Goal: Transaction & Acquisition: Purchase product/service

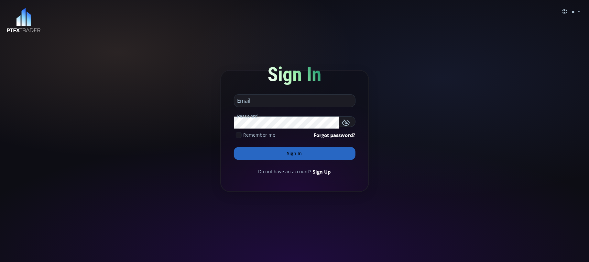
type input "**********"
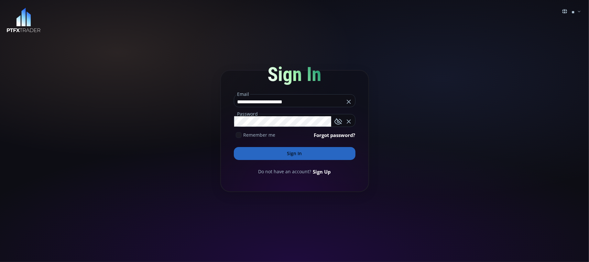
click at [296, 101] on input "**********" at bounding box center [289, 101] width 110 height 10
click at [286, 152] on button "Sign In" at bounding box center [295, 153] width 122 height 13
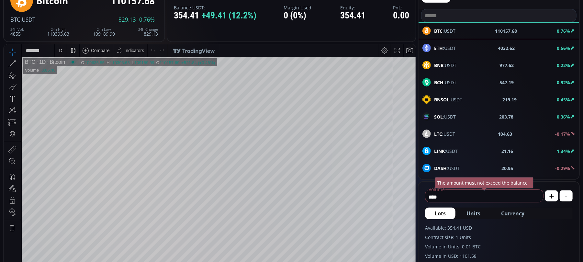
scroll to position [43, 0]
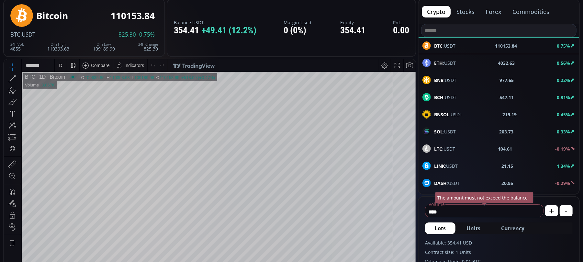
click at [441, 80] on b "BNB" at bounding box center [438, 80] width 9 height 6
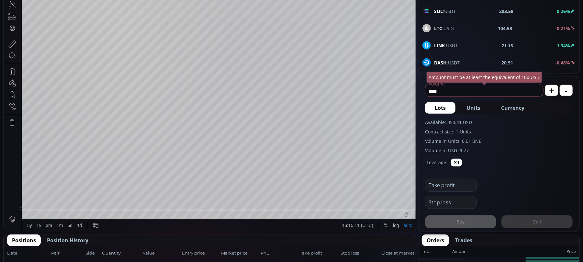
scroll to position [173, 0]
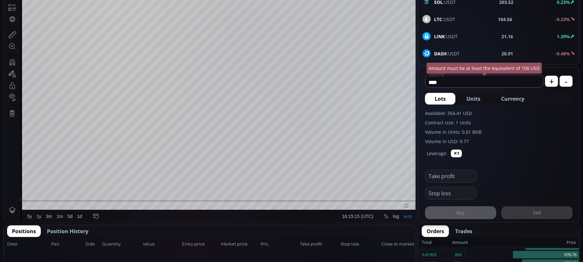
click at [451, 82] on input "****" at bounding box center [482, 82] width 115 height 10
click at [514, 100] on span "Currency" at bounding box center [512, 99] width 23 height 8
click at [454, 82] on input "******" at bounding box center [473, 82] width 96 height 10
type input "*"
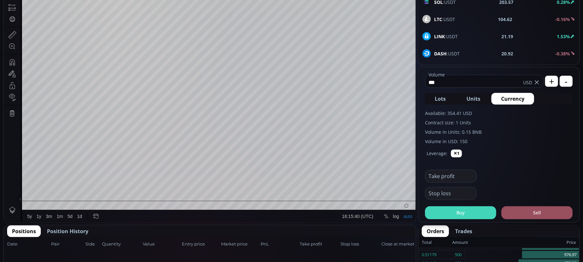
type input "***"
click at [463, 214] on button "Buy" at bounding box center [460, 212] width 71 height 13
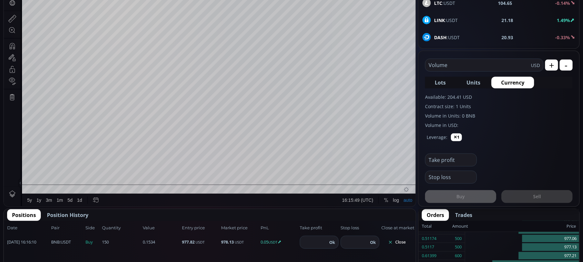
scroll to position [130, 0]
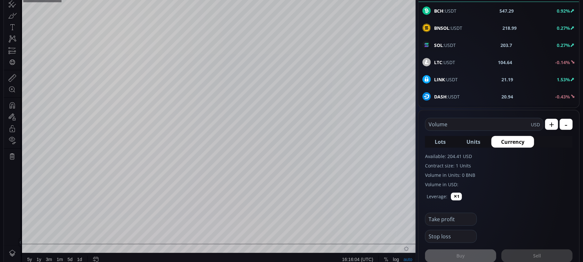
click at [441, 236] on input "text" at bounding box center [449, 236] width 48 height 12
click at [524, 200] on div "Leverage: ✕1" at bounding box center [499, 198] width 148 height 21
click at [447, 234] on input "***" at bounding box center [445, 237] width 40 height 10
type input "***"
click at [530, 181] on label "Volume in USD:" at bounding box center [499, 184] width 148 height 7
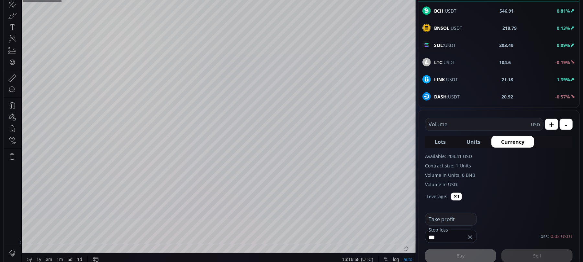
click at [456, 219] on input "text" at bounding box center [449, 219] width 48 height 12
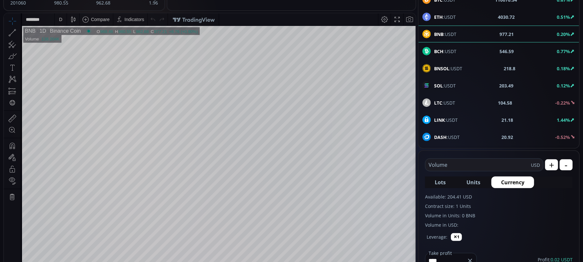
scroll to position [43, 0]
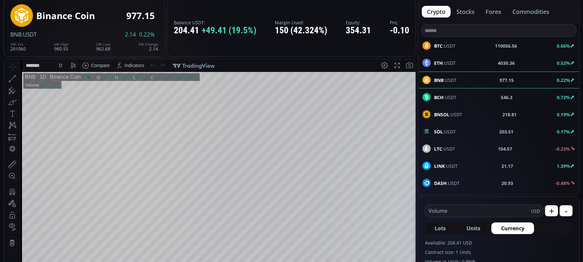
type input "****"
click at [541, 249] on label "Contract size: 1 Units" at bounding box center [499, 252] width 148 height 7
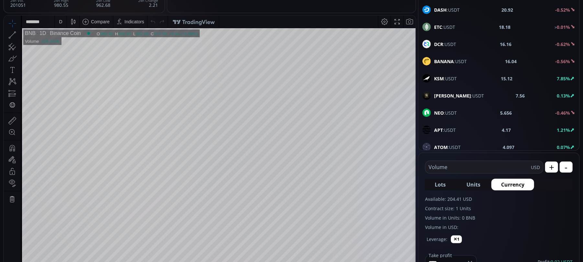
scroll to position [86, 0]
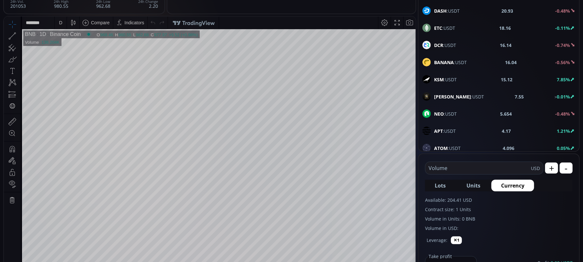
click at [60, 23] on div "D" at bounding box center [60, 22] width 3 height 5
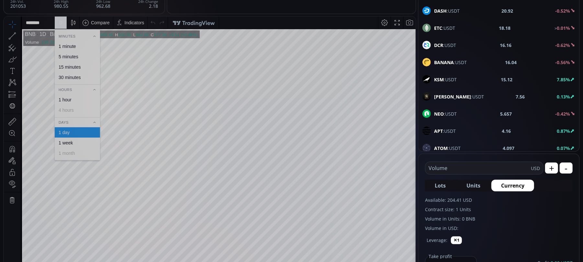
click at [65, 77] on div "30 minutes" at bounding box center [70, 76] width 22 height 5
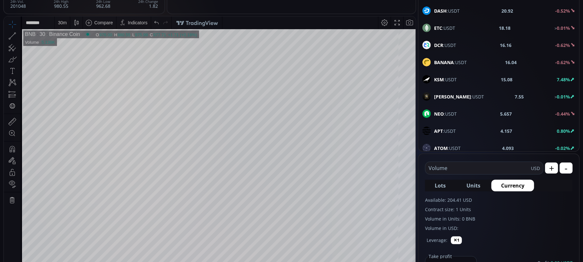
click at [61, 22] on div "30 m" at bounding box center [62, 22] width 9 height 5
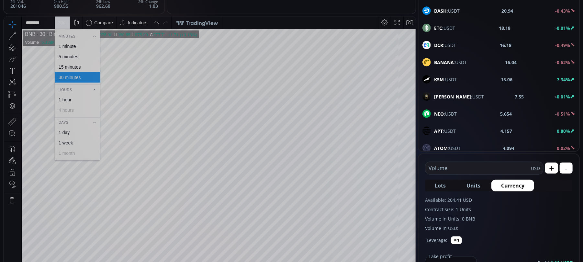
click at [62, 57] on div "5 minutes" at bounding box center [69, 56] width 20 height 5
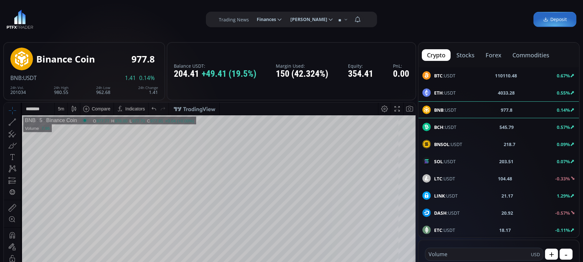
scroll to position [0, 0]
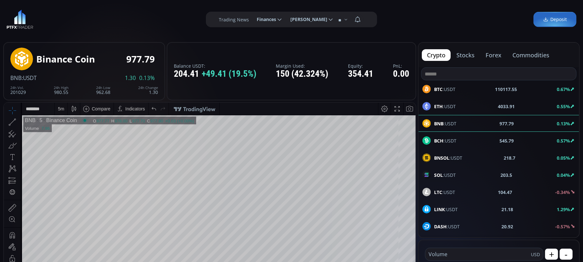
click at [449, 86] on span "BTC :USDT" at bounding box center [444, 89] width 21 height 7
type input "****"
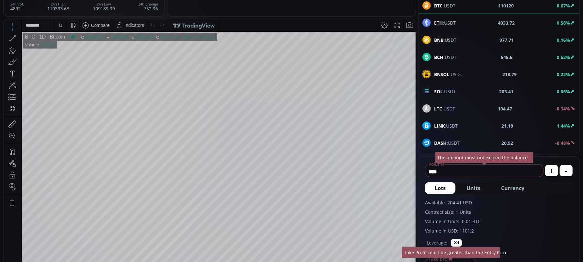
scroll to position [86, 0]
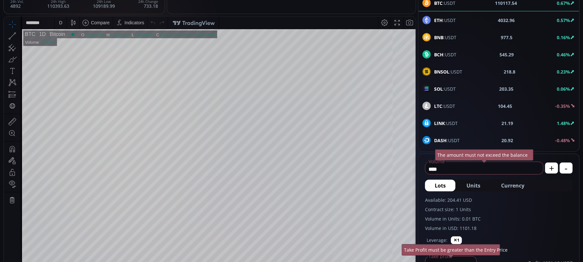
click at [62, 24] on div "D" at bounding box center [60, 22] width 3 height 5
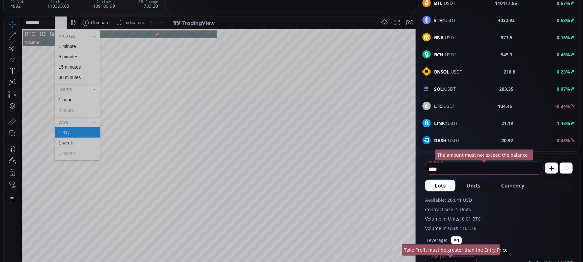
click at [63, 101] on div "1 hour" at bounding box center [65, 99] width 13 height 5
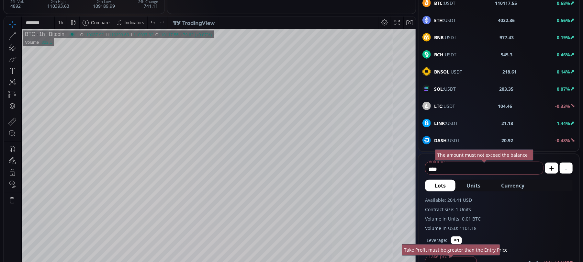
click at [60, 25] on div "1 h" at bounding box center [60, 22] width 5 height 5
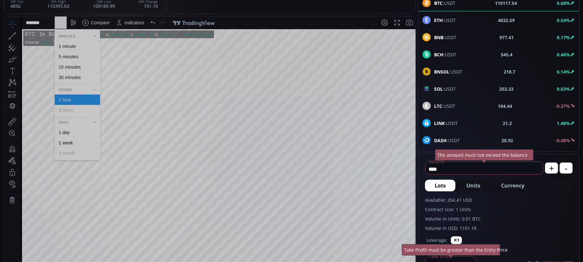
click at [67, 77] on div "30 minutes" at bounding box center [70, 76] width 22 height 5
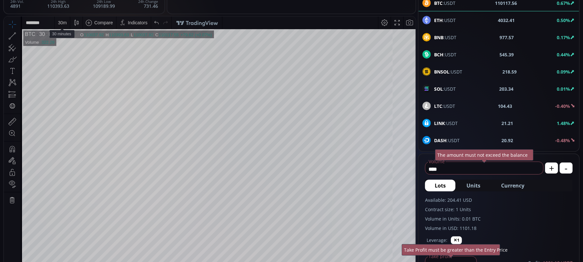
click at [58, 22] on div "30 m" at bounding box center [62, 22] width 9 height 5
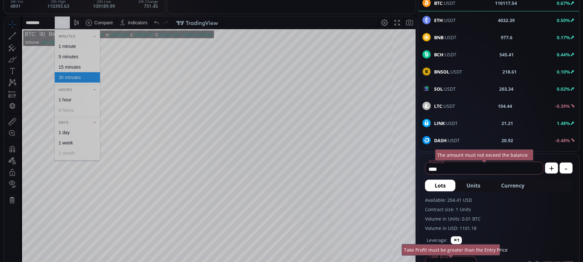
click at [63, 67] on div "15 minutes" at bounding box center [70, 66] width 22 height 5
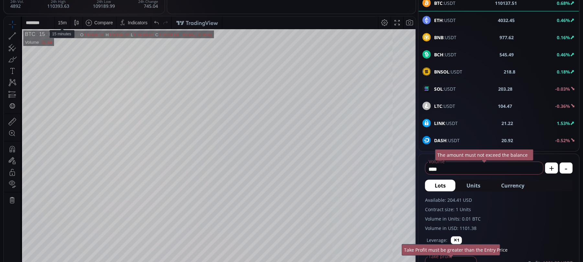
click at [61, 22] on div "15 m" at bounding box center [62, 22] width 9 height 5
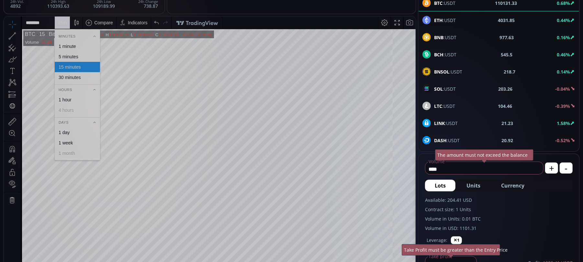
click at [61, 56] on div "5 minutes" at bounding box center [69, 56] width 20 height 5
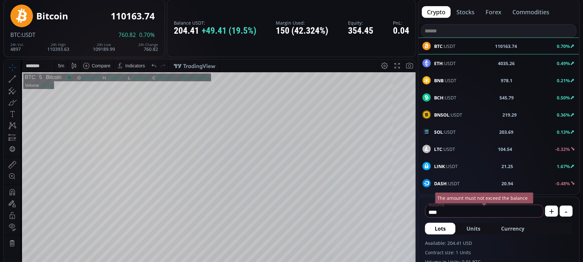
scroll to position [0, 0]
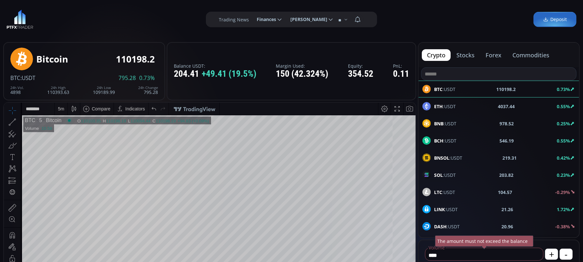
click at [439, 124] on b "BNB" at bounding box center [438, 123] width 9 height 6
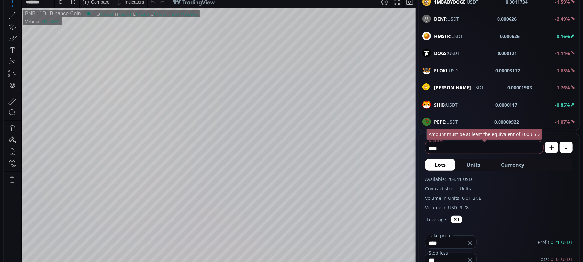
scroll to position [86, 0]
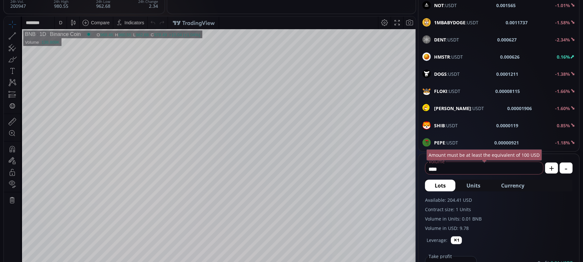
click at [19, 35] on icon at bounding box center [18, 36] width 1 height 2
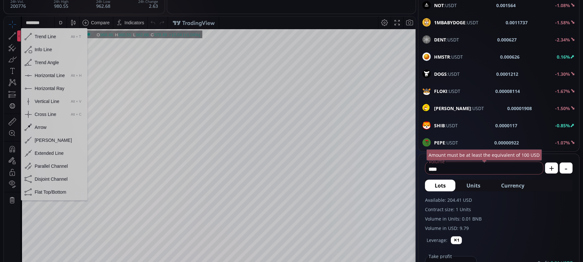
click at [42, 73] on div "Horizontal Line" at bounding box center [50, 74] width 30 height 5
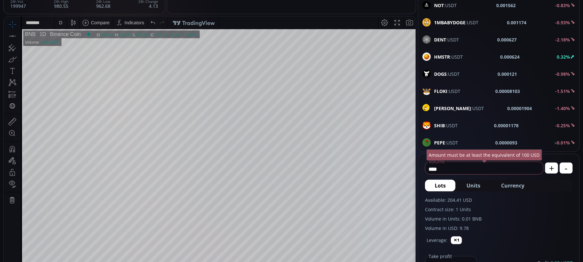
scroll to position [43, 0]
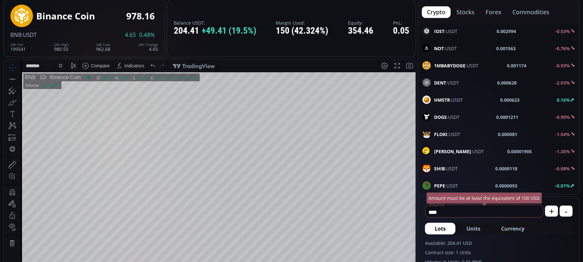
click at [11, 77] on icon at bounding box center [12, 78] width 9 height 9
click at [10, 82] on icon at bounding box center [15, 83] width 12 height 12
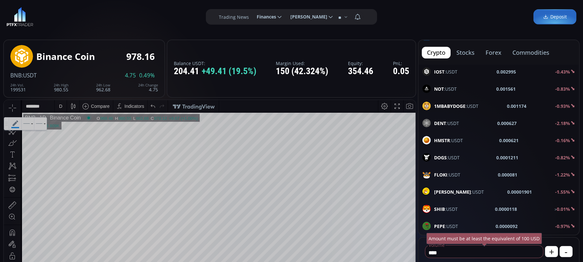
scroll to position [0, 0]
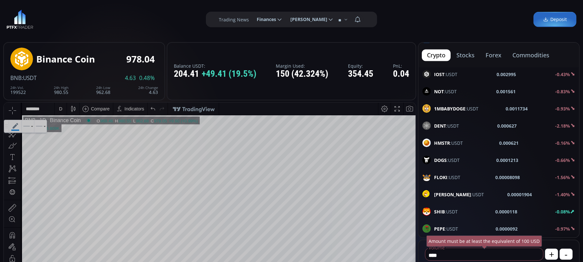
click at [65, 16] on div "**********" at bounding box center [291, 19] width 583 height 39
click at [14, 122] on icon at bounding box center [15, 126] width 12 height 12
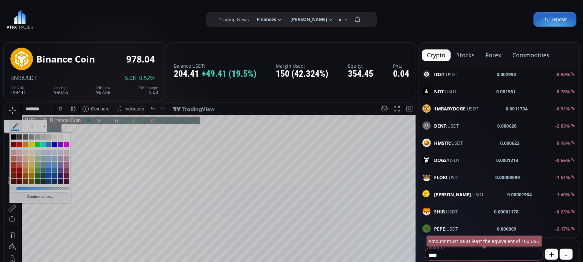
click at [6, 125] on icon at bounding box center [7, 126] width 2 height 4
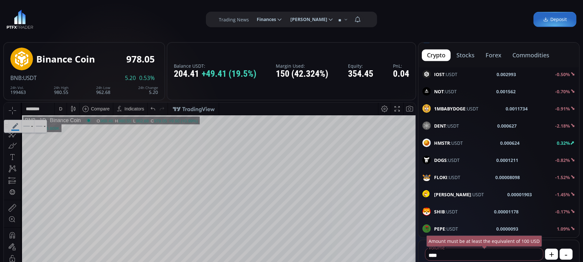
drag, startPoint x: 39, startPoint y: 81, endPoint x: 35, endPoint y: 88, distance: 8.3
click at [39, 82] on div "Binance Coin 978.05 BNB :USDT 5.20 0.53% 24h Vol. 199463 24h High 980.55 24h Lo…" at bounding box center [84, 71] width 148 height 52
click at [12, 133] on icon at bounding box center [12, 133] width 9 height 9
click at [105, 124] on icon at bounding box center [104, 125] width 4 height 5
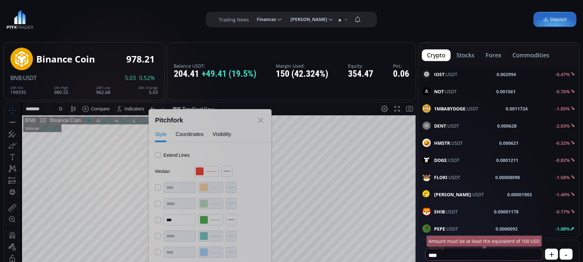
click at [262, 119] on icon at bounding box center [261, 120] width 6 height 6
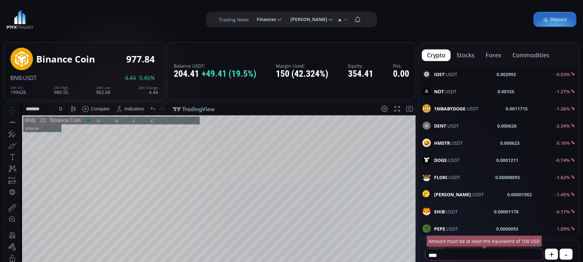
click at [19, 121] on icon at bounding box center [18, 122] width 1 height 2
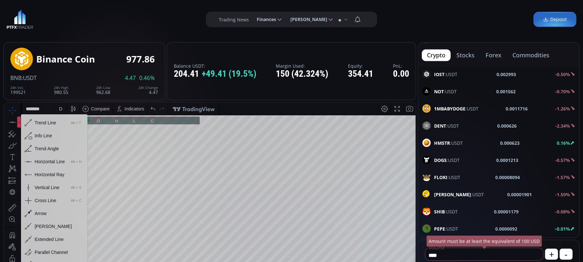
click at [47, 122] on div "Trend Line" at bounding box center [45, 122] width 21 height 5
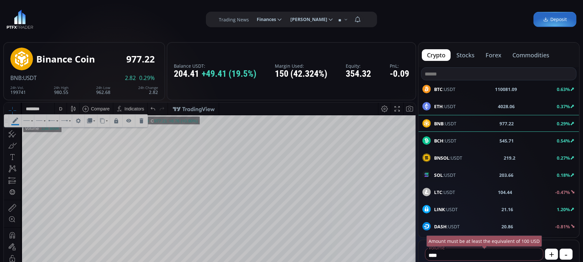
click at [439, 89] on b "BTC" at bounding box center [438, 89] width 8 height 6
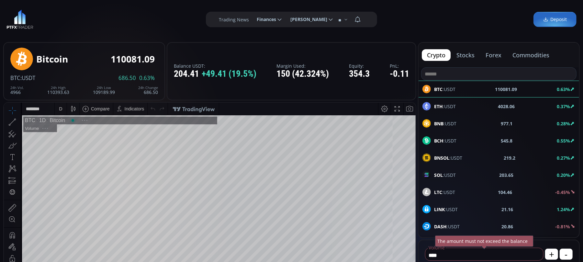
scroll to position [92, 0]
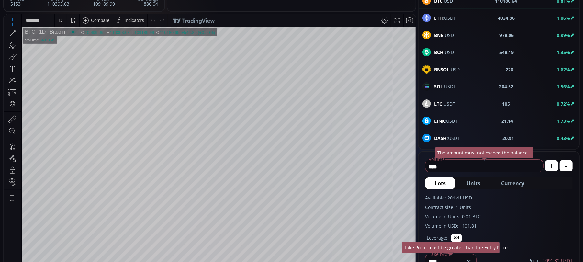
scroll to position [43, 0]
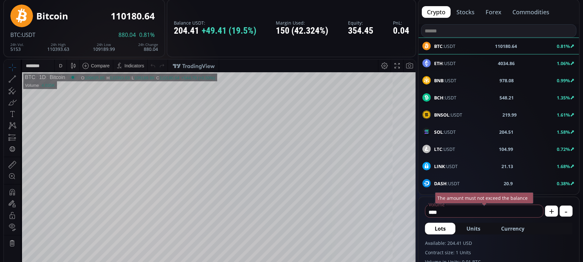
click at [20, 77] on div at bounding box center [19, 78] width 4 height 11
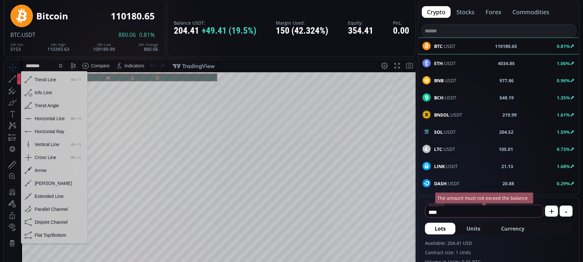
click at [46, 118] on div "Horizontal Line" at bounding box center [50, 118] width 30 height 5
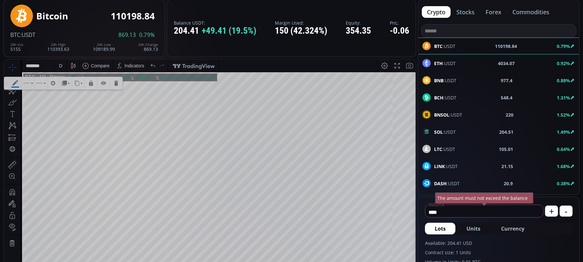
click at [14, 81] on icon at bounding box center [15, 83] width 12 height 12
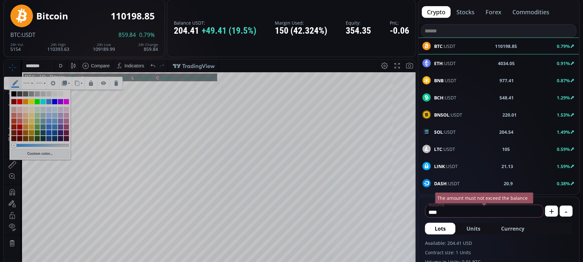
click at [24, 100] on div at bounding box center [25, 101] width 5 height 5
type input "**********"
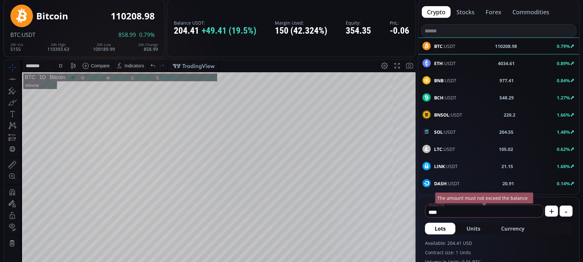
click at [10, 76] on icon at bounding box center [12, 78] width 9 height 9
click at [16, 84] on icon at bounding box center [15, 83] width 12 height 12
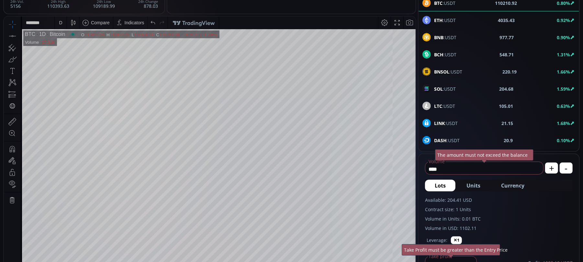
scroll to position [0, 0]
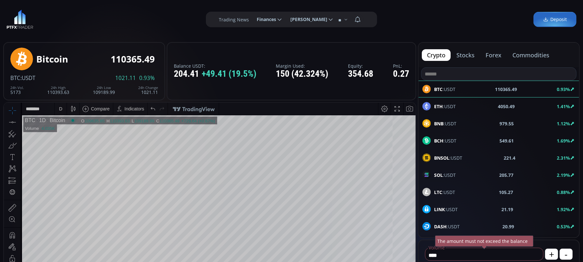
scroll to position [92, 0]
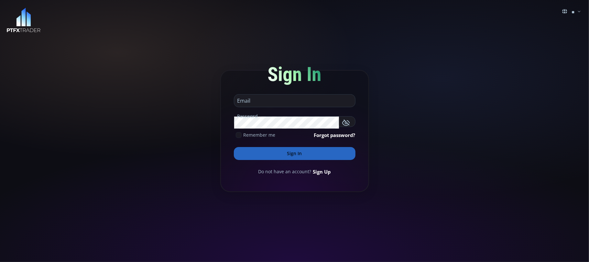
type input "**********"
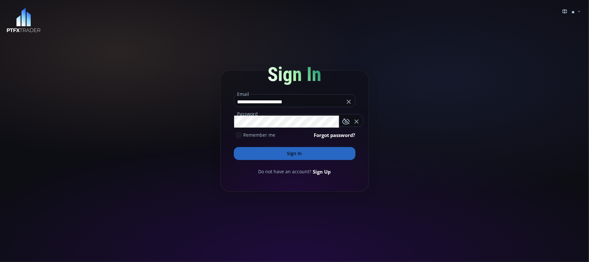
click at [295, 154] on button "Sign In" at bounding box center [295, 153] width 122 height 13
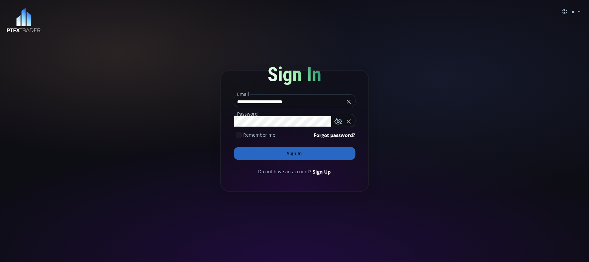
click at [295, 154] on button "Sign In" at bounding box center [295, 153] width 122 height 13
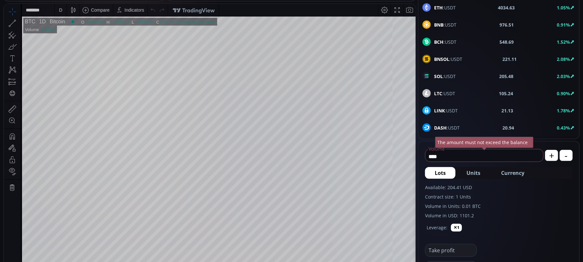
scroll to position [43, 0]
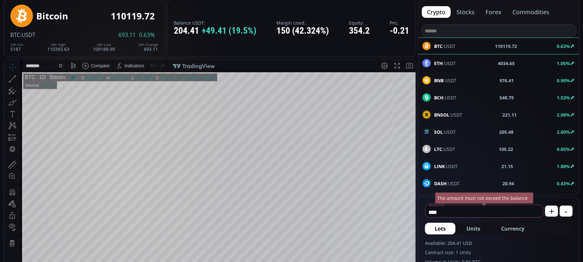
click at [443, 82] on span "BNB :USDT" at bounding box center [445, 80] width 22 height 7
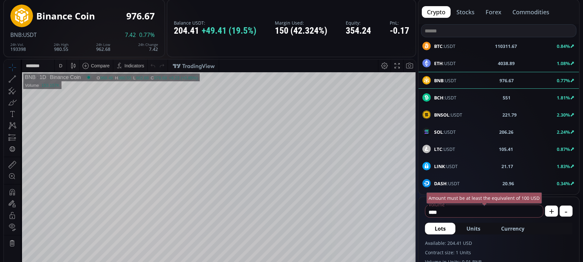
click at [12, 80] on icon at bounding box center [12, 78] width 9 height 9
click at [16, 83] on icon at bounding box center [15, 83] width 12 height 12
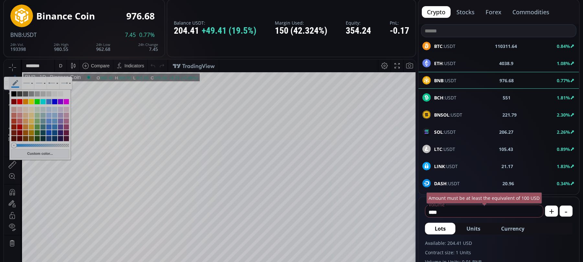
click at [17, 66] on icon at bounding box center [12, 66] width 9 height 9
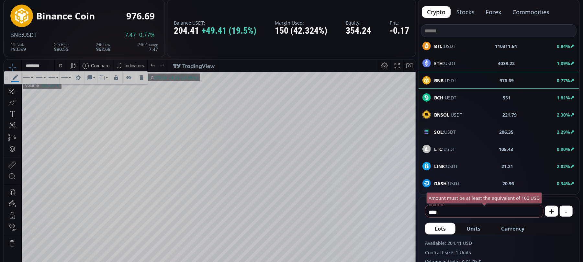
click at [142, 79] on icon at bounding box center [141, 77] width 4 height 5
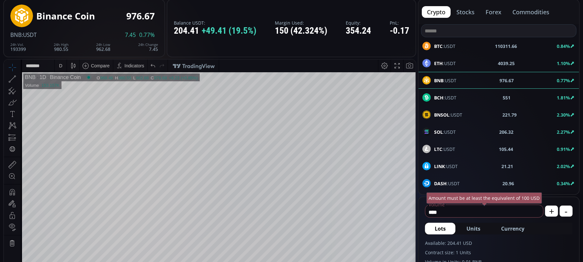
click at [14, 78] on icon at bounding box center [12, 78] width 9 height 9
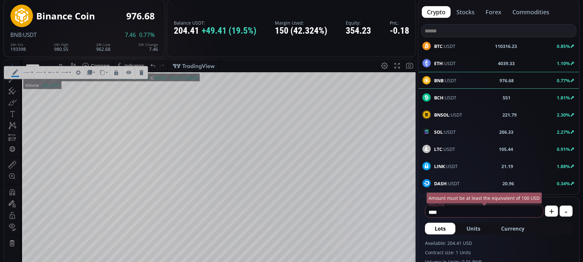
click at [141, 71] on icon at bounding box center [141, 72] width 4 height 5
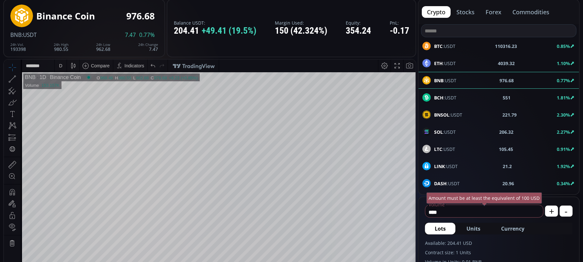
click at [20, 77] on div at bounding box center [19, 78] width 4 height 11
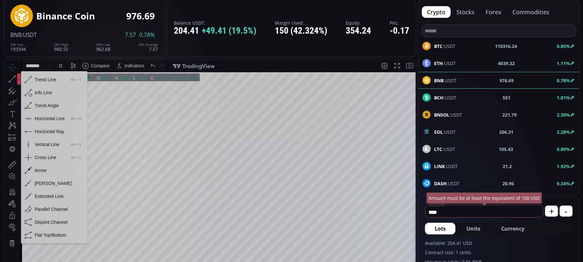
click at [51, 118] on div "Horizontal Line" at bounding box center [50, 118] width 30 height 5
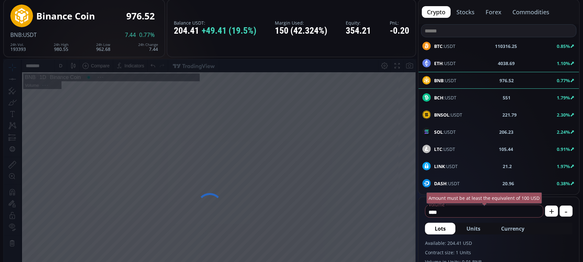
drag, startPoint x: 61, startPoint y: 178, endPoint x: 167, endPoint y: 190, distance: 106.2
click at [167, 190] on div at bounding box center [209, 206] width 413 height 294
drag, startPoint x: 121, startPoint y: 191, endPoint x: 278, endPoint y: 204, distance: 157.2
click at [278, 204] on div at bounding box center [209, 206] width 413 height 294
drag, startPoint x: 132, startPoint y: 190, endPoint x: 276, endPoint y: 195, distance: 143.8
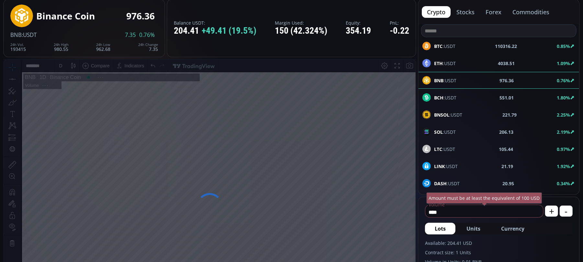
click at [288, 195] on div at bounding box center [209, 206] width 413 height 294
drag, startPoint x: 88, startPoint y: 183, endPoint x: 229, endPoint y: 203, distance: 142.5
click at [228, 203] on div at bounding box center [209, 206] width 413 height 294
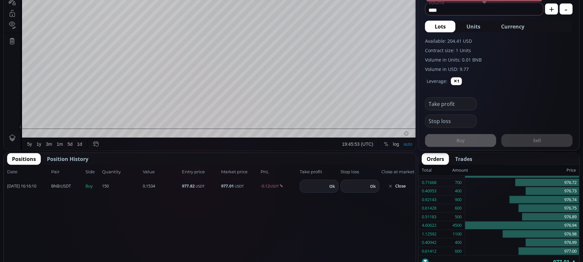
scroll to position [259, 0]
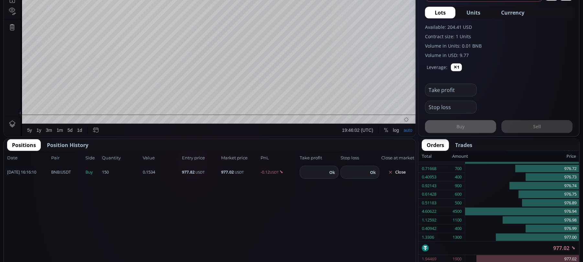
click at [358, 174] on input "number" at bounding box center [354, 172] width 27 height 12
click at [512, 90] on div "Take profit" at bounding box center [499, 87] width 148 height 17
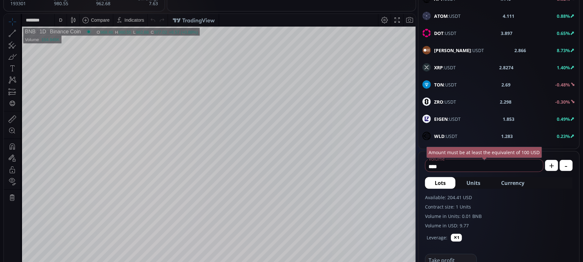
scroll to position [216, 0]
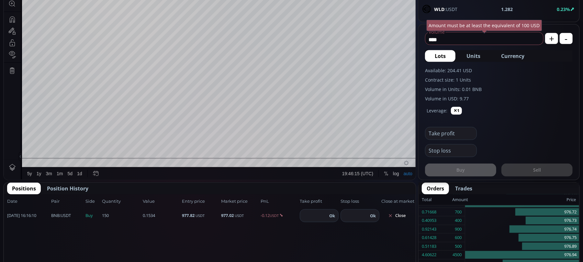
click at [18, 187] on span "Positions" at bounding box center [24, 188] width 24 height 8
click at [352, 216] on input "number" at bounding box center [354, 215] width 27 height 12
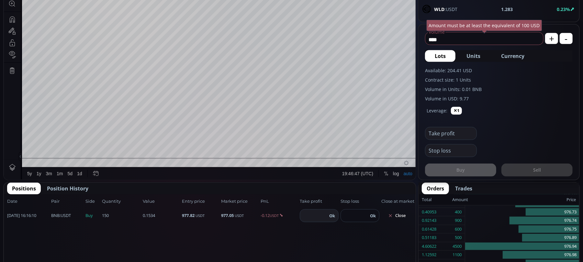
click at [364, 214] on input "***" at bounding box center [354, 215] width 27 height 12
type input "***"
click at [373, 212] on button "Ok" at bounding box center [373, 215] width 10 height 7
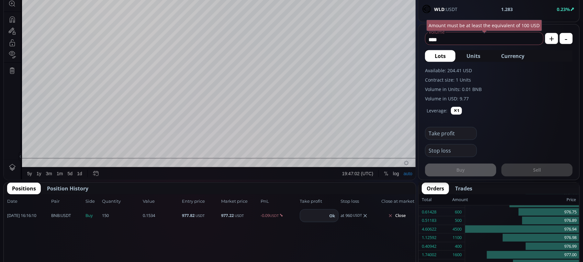
click at [153, 214] on span "0.1534" at bounding box center [161, 215] width 37 height 6
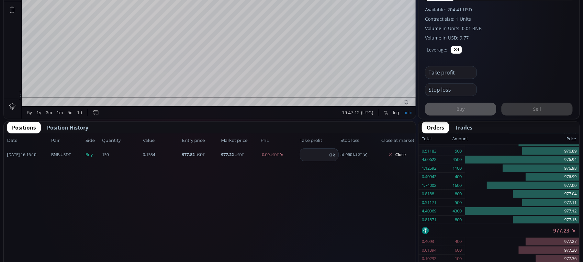
scroll to position [302, 0]
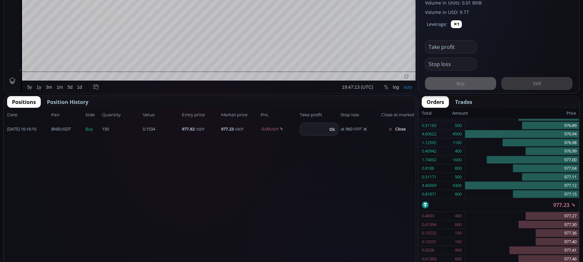
click at [313, 128] on input "number" at bounding box center [313, 129] width 27 height 12
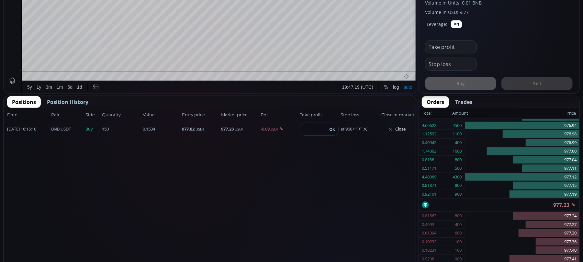
type input "****"
click at [333, 128] on button "Ok" at bounding box center [332, 129] width 10 height 7
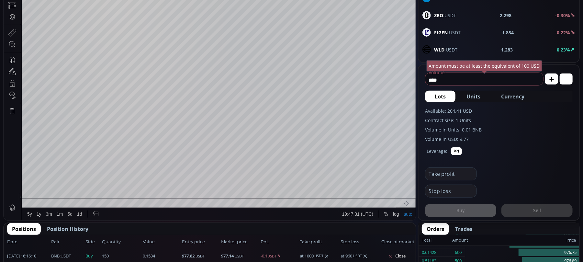
scroll to position [43, 0]
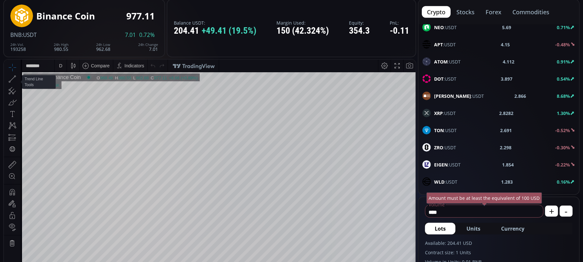
click at [18, 78] on icon at bounding box center [18, 79] width 1 height 2
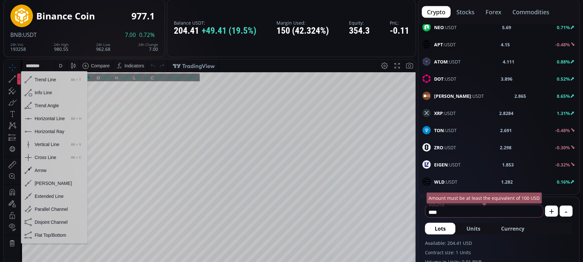
click at [44, 116] on div "Horizontal Line" at bounding box center [50, 118] width 30 height 5
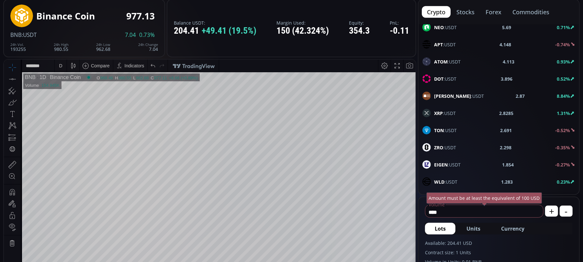
click at [19, 78] on icon at bounding box center [18, 79] width 1 height 2
click at [14, 78] on icon at bounding box center [12, 78] width 9 height 9
click at [28, 82] on icon at bounding box center [26, 83] width 7 height 2
click at [18, 78] on span at bounding box center [18, 79] width 1 height 2
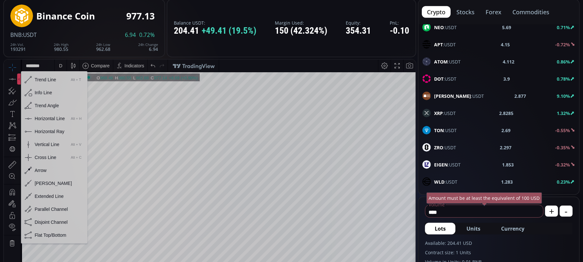
click at [39, 119] on div "Horizontal Line" at bounding box center [50, 118] width 30 height 5
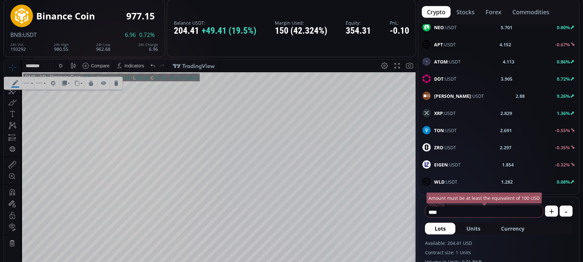
click at [119, 82] on icon at bounding box center [116, 82] width 5 height 5
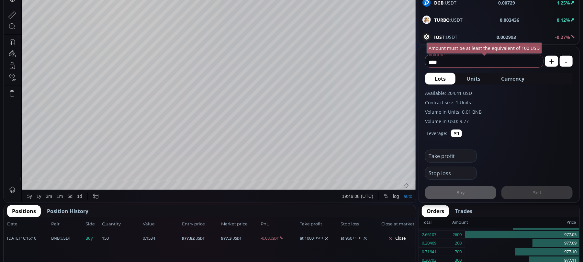
scroll to position [216, 0]
